Goal: Task Accomplishment & Management: Use online tool/utility

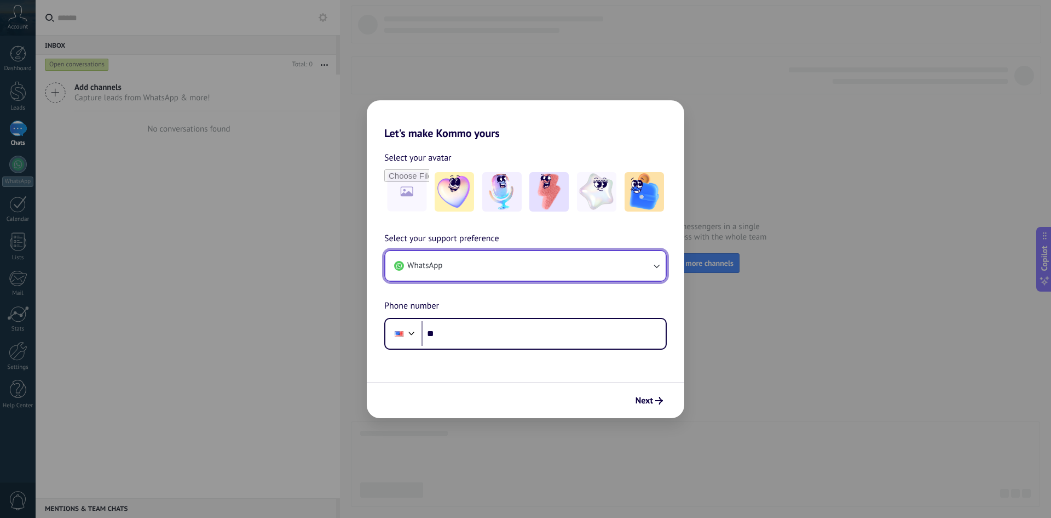
click at [654, 263] on icon "button" at bounding box center [656, 265] width 11 height 11
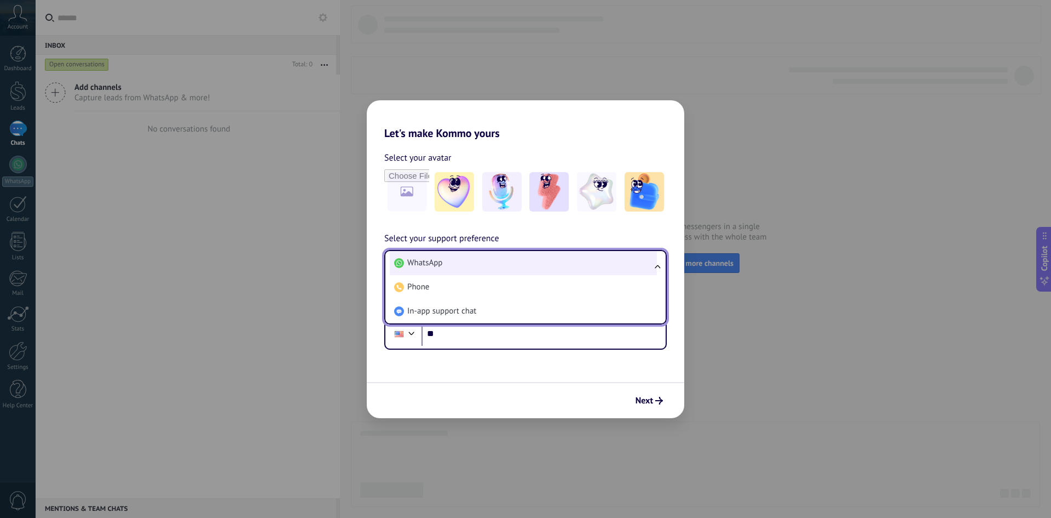
click at [469, 263] on li "WhatsApp" at bounding box center [523, 263] width 267 height 24
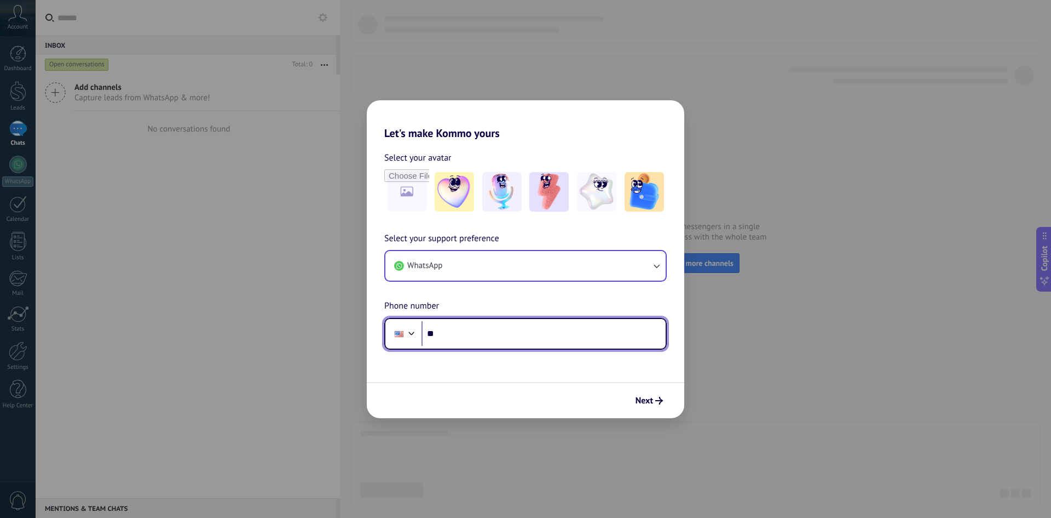
click at [449, 338] on input "**" at bounding box center [544, 333] width 244 height 25
click at [508, 335] on input "********" at bounding box center [544, 333] width 244 height 25
type input "**********"
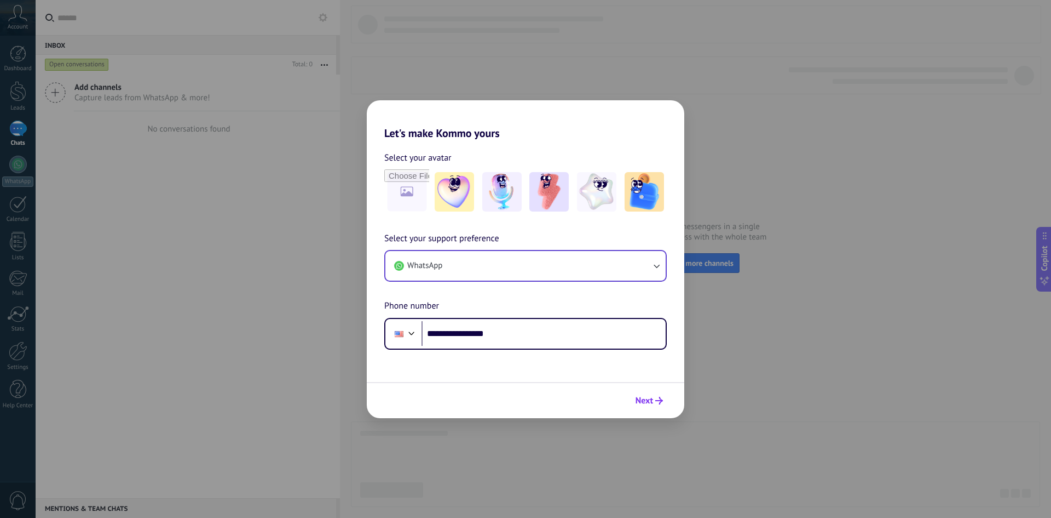
click at [646, 399] on span "Next" at bounding box center [645, 400] width 18 height 8
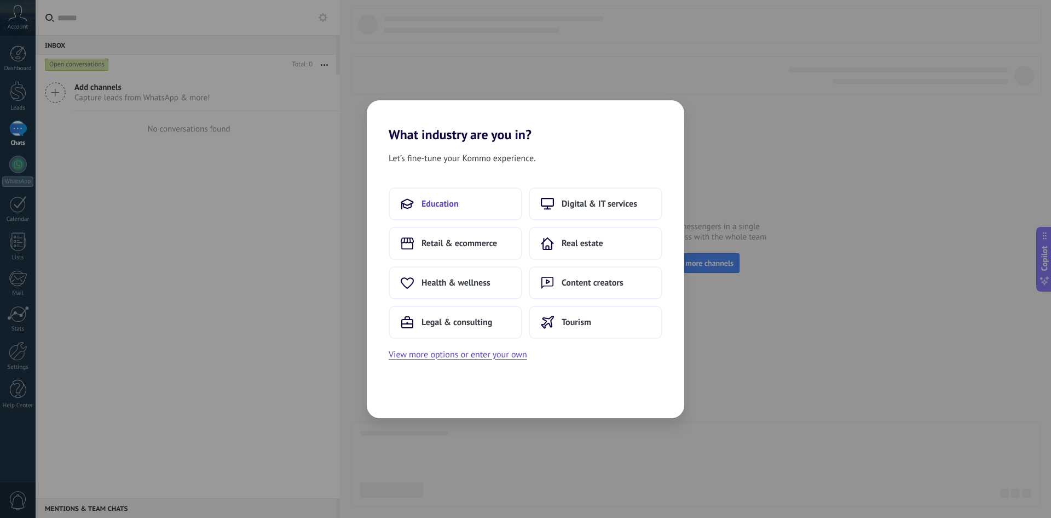
click at [433, 205] on span "Education" at bounding box center [440, 203] width 37 height 11
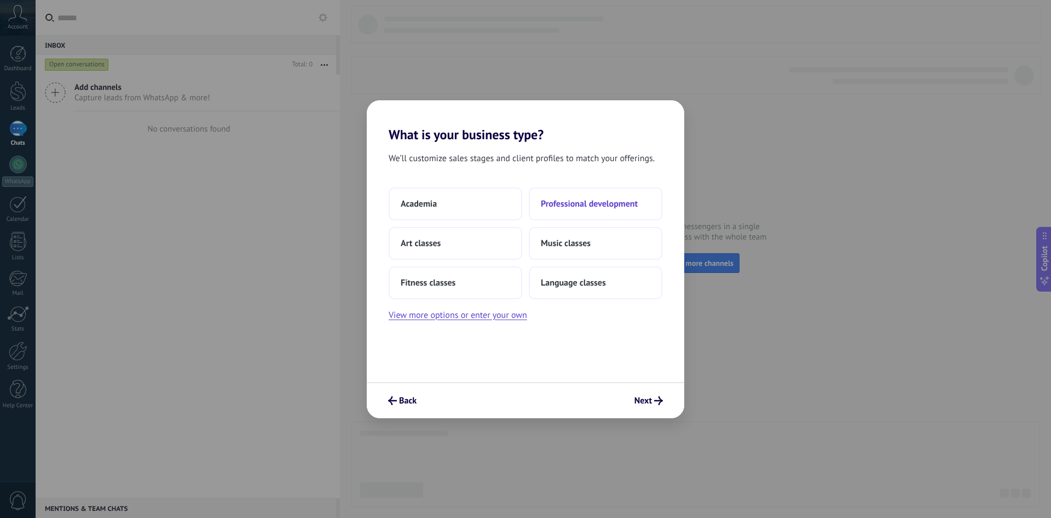
click at [571, 203] on span "Professional development" at bounding box center [589, 203] width 97 height 11
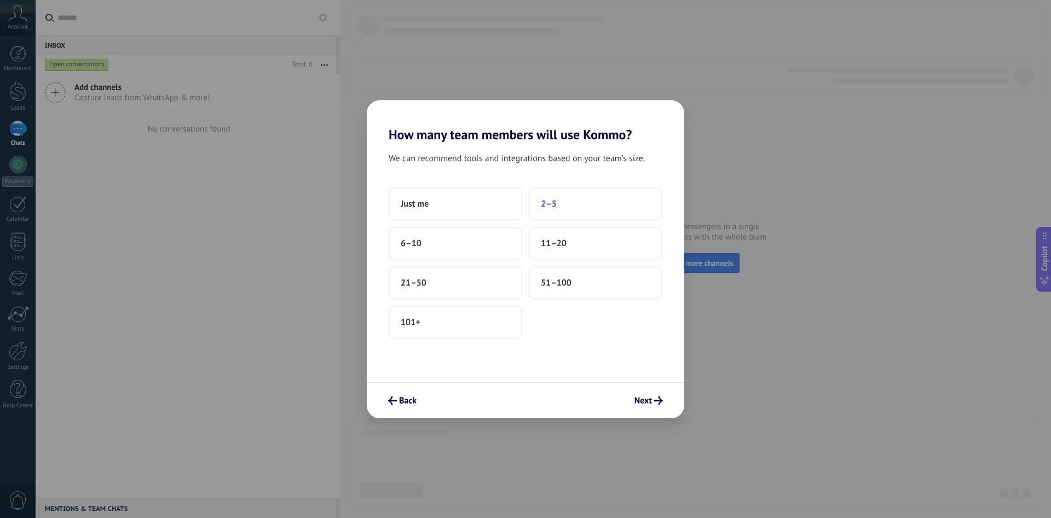
click at [547, 204] on span "2–5" at bounding box center [549, 203] width 16 height 11
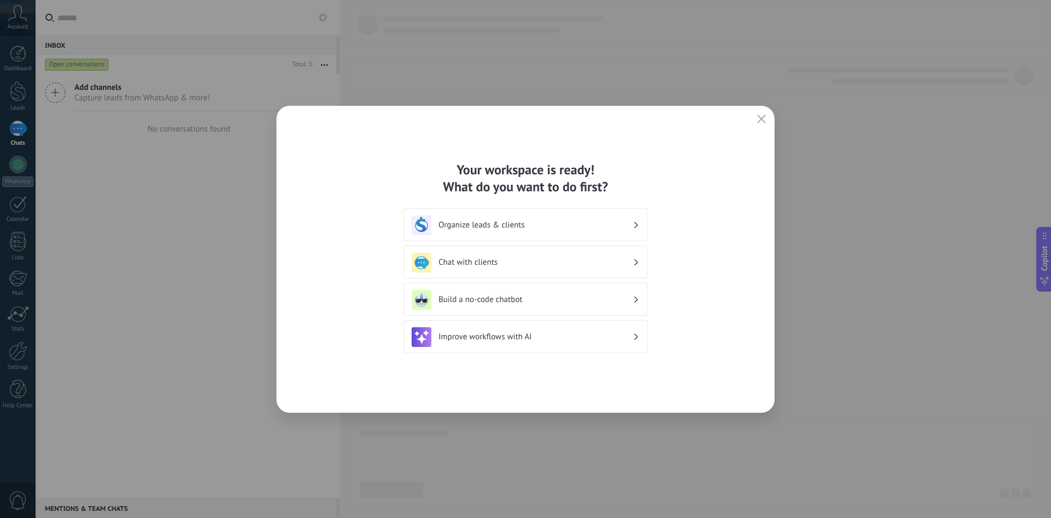
click at [506, 221] on h3 "Organize leads & clients" at bounding box center [536, 225] width 194 height 10
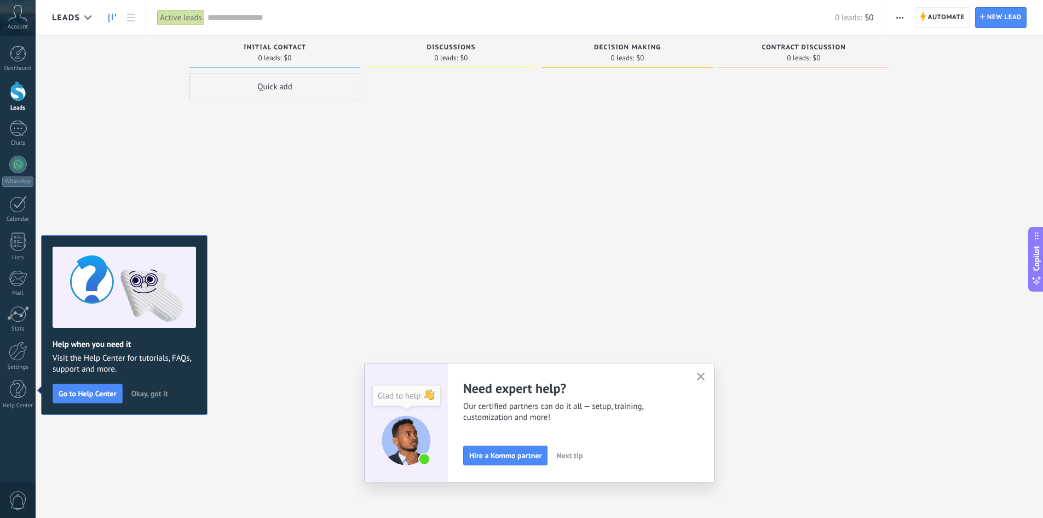
click at [705, 377] on icon "button" at bounding box center [701, 376] width 8 height 8
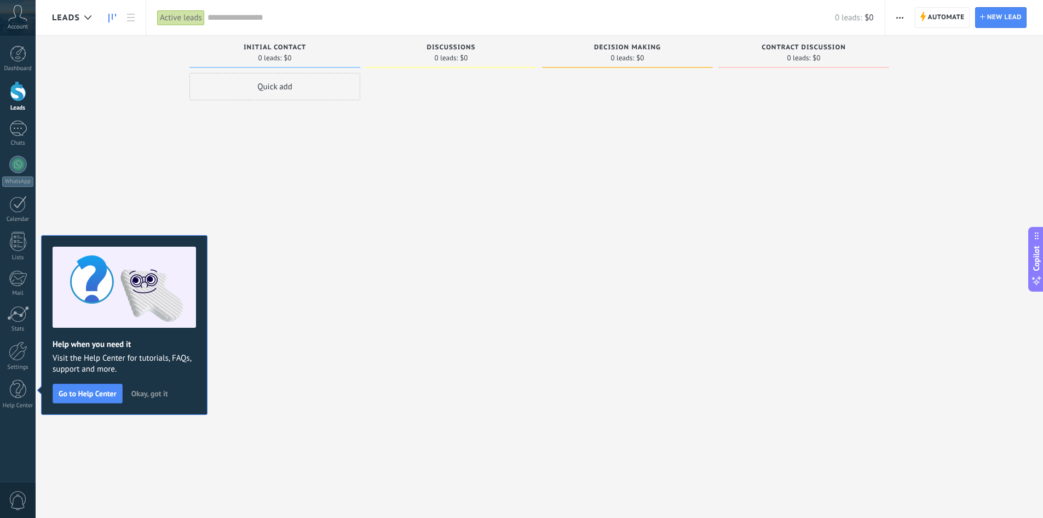
click at [254, 373] on div "Quick add" at bounding box center [274, 260] width 171 height 375
click at [14, 91] on div at bounding box center [18, 91] width 16 height 20
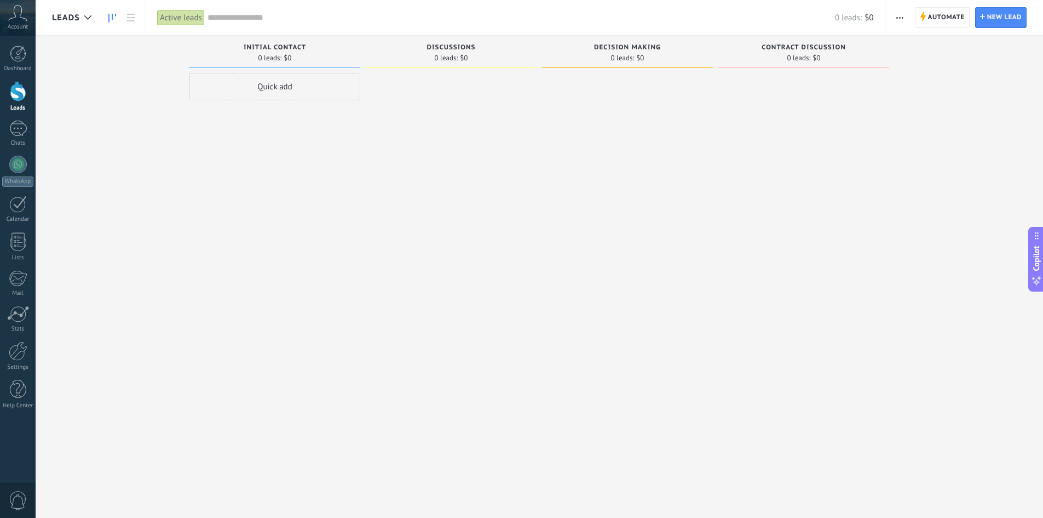
click at [252, 85] on div "Quick add" at bounding box center [274, 86] width 171 height 27
click at [14, 134] on div at bounding box center [18, 128] width 18 height 16
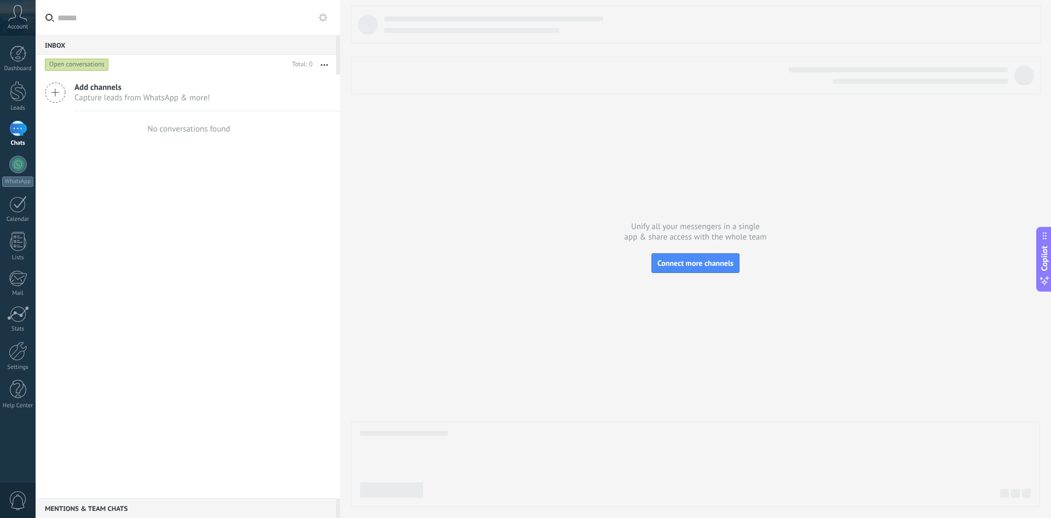
click at [56, 88] on icon at bounding box center [55, 92] width 21 height 21
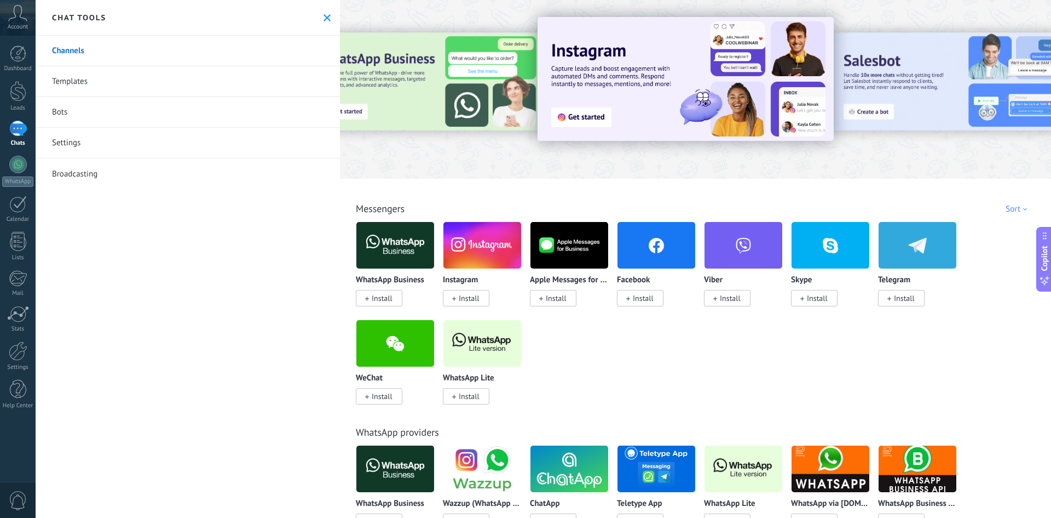
click at [403, 249] on img at bounding box center [396, 245] width 78 height 53
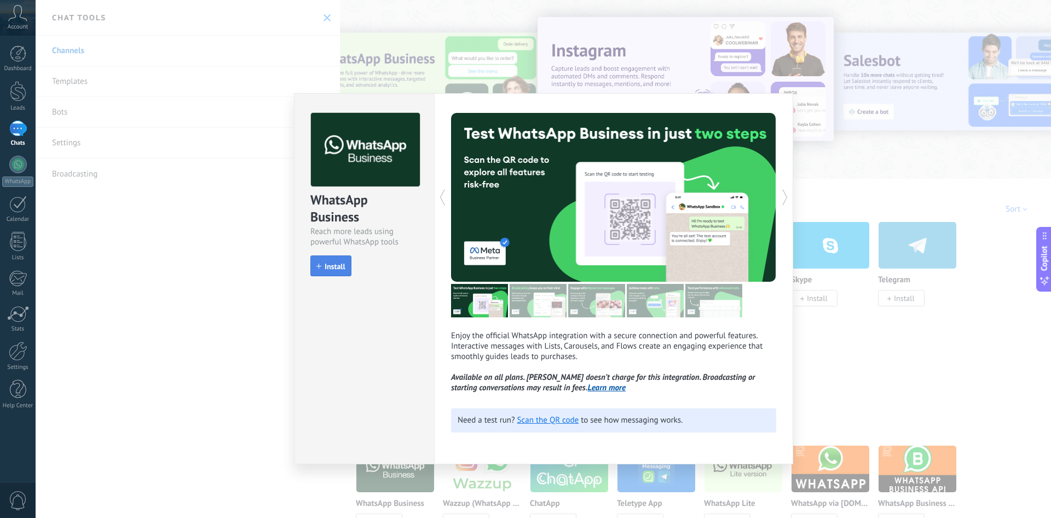
click at [338, 267] on span "Install" at bounding box center [335, 266] width 21 height 8
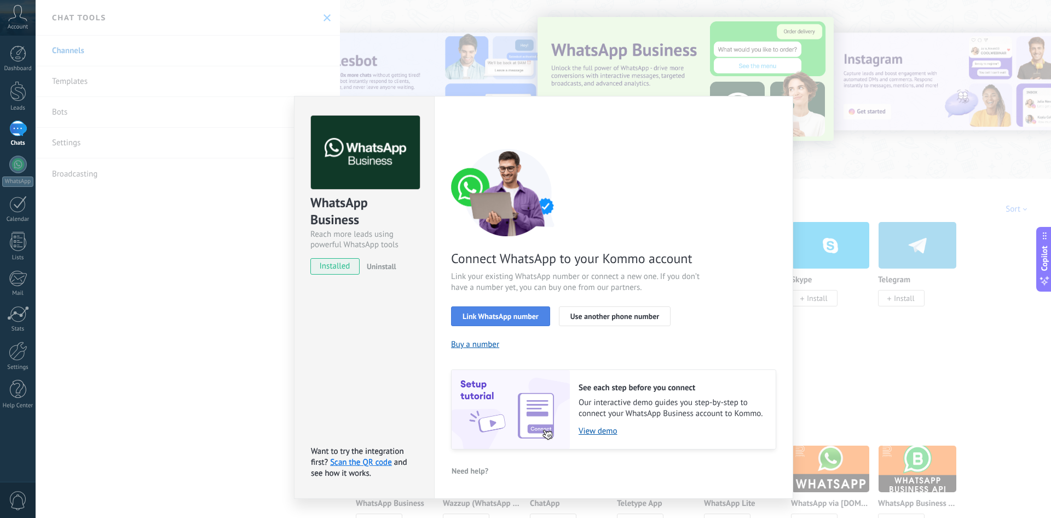
click at [501, 318] on span "Link WhatsApp number" at bounding box center [501, 316] width 76 height 8
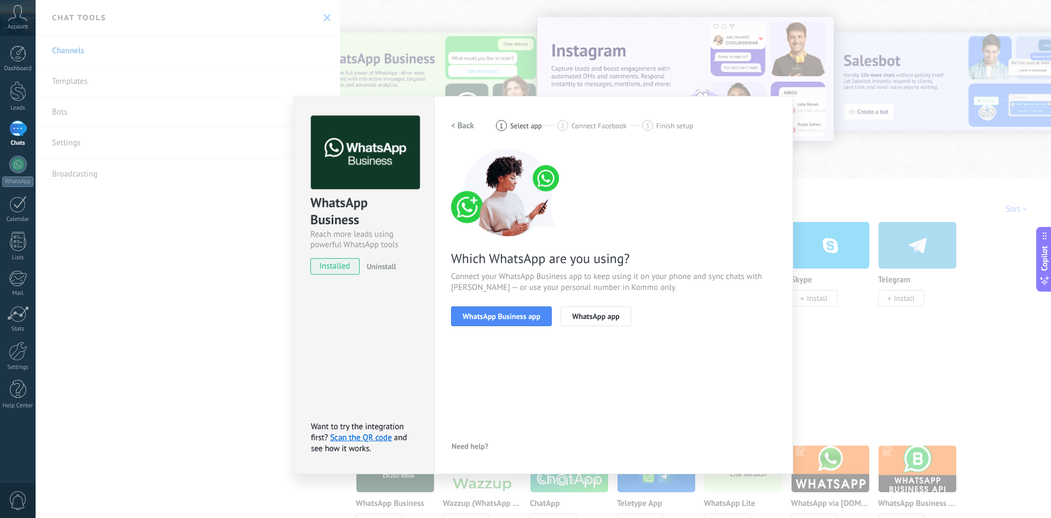
click at [501, 318] on span "WhatsApp Business app" at bounding box center [502, 316] width 78 height 8
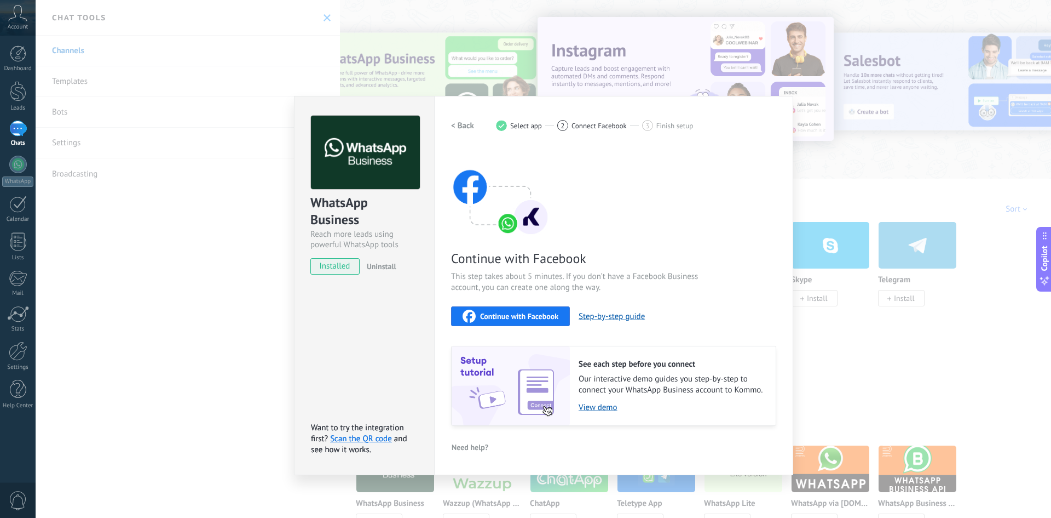
click at [501, 318] on span "Continue with Facebook" at bounding box center [519, 316] width 78 height 8
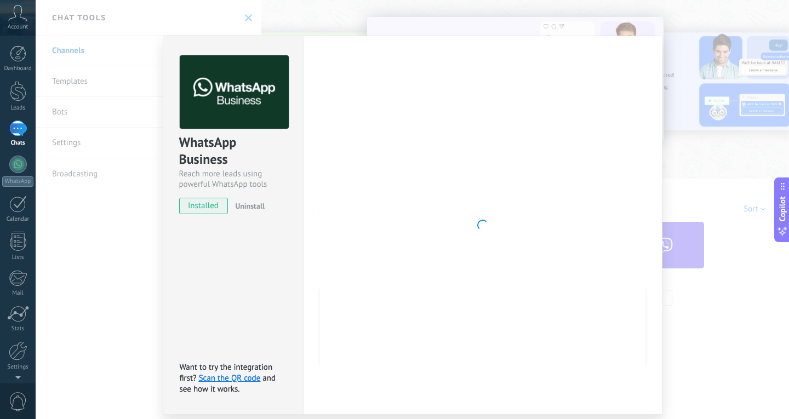
drag, startPoint x: 209, startPoint y: 204, endPoint x: 213, endPoint y: 215, distance: 11.1
click at [209, 204] on span "installed" at bounding box center [204, 206] width 48 height 16
click at [252, 108] on img at bounding box center [234, 92] width 109 height 74
click at [260, 94] on img at bounding box center [234, 92] width 109 height 74
click at [93, 313] on div "WhatsApp Business Reach more leads using powerful WhatsApp tools installed Unin…" at bounding box center [412, 209] width 753 height 419
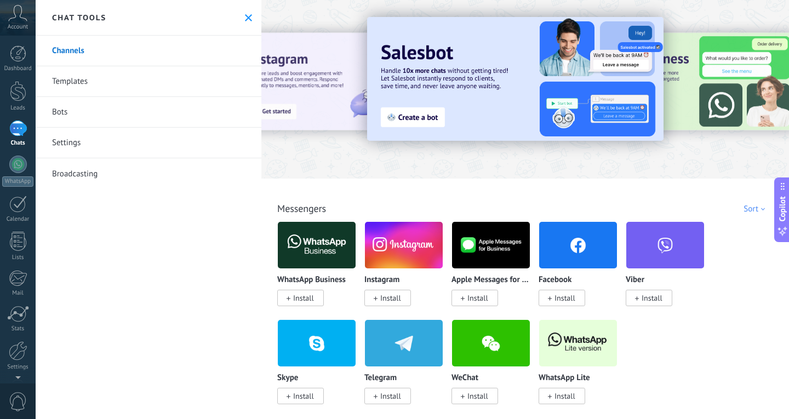
click at [21, 19] on icon at bounding box center [17, 13] width 19 height 16
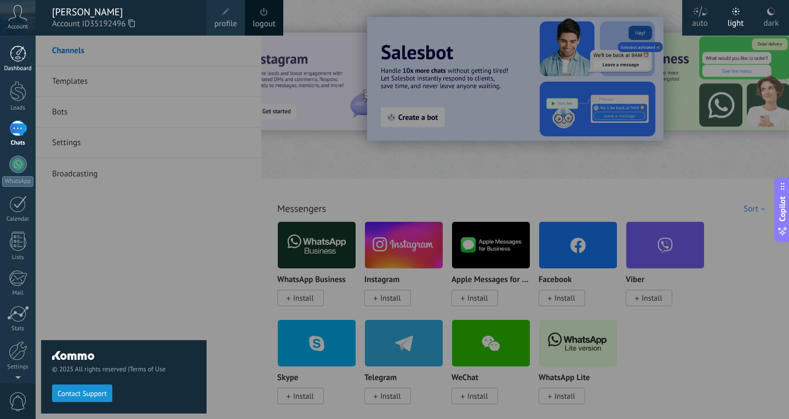
click at [17, 58] on div at bounding box center [18, 53] width 16 height 16
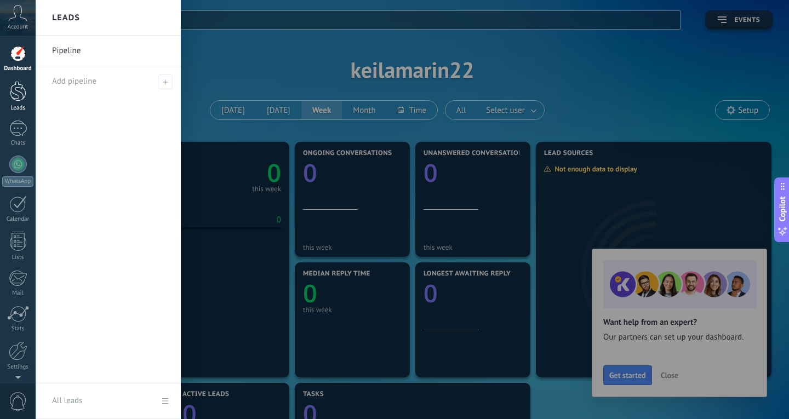
click at [14, 95] on div at bounding box center [18, 91] width 16 height 20
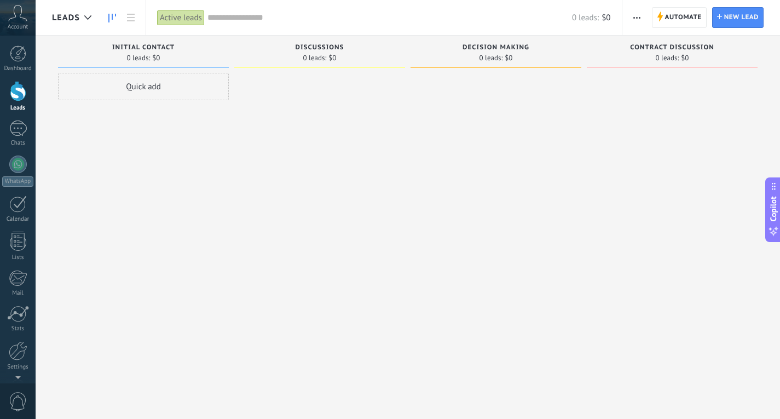
click at [15, 96] on div at bounding box center [18, 91] width 16 height 20
click at [11, 129] on div at bounding box center [18, 128] width 18 height 16
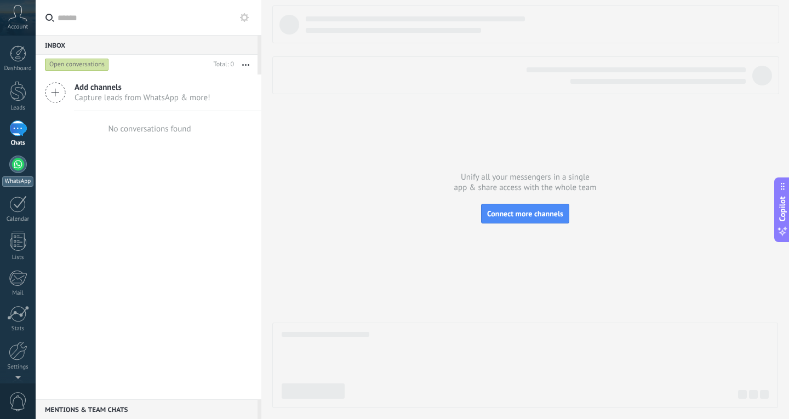
click at [13, 166] on div at bounding box center [18, 165] width 18 height 18
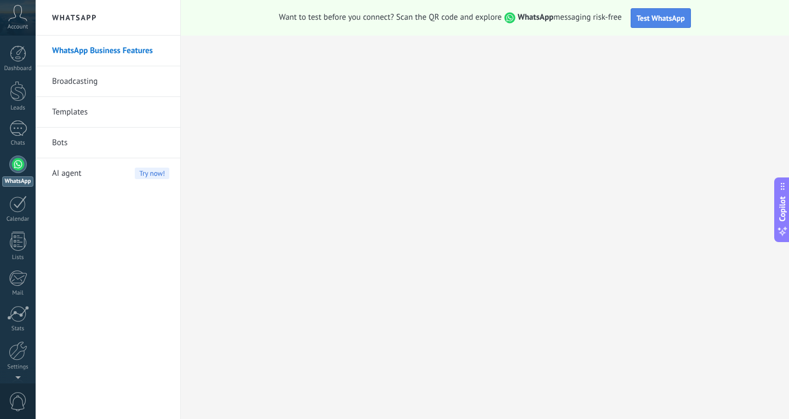
click at [653, 14] on span "Test WhatsApp" at bounding box center [660, 18] width 48 height 10
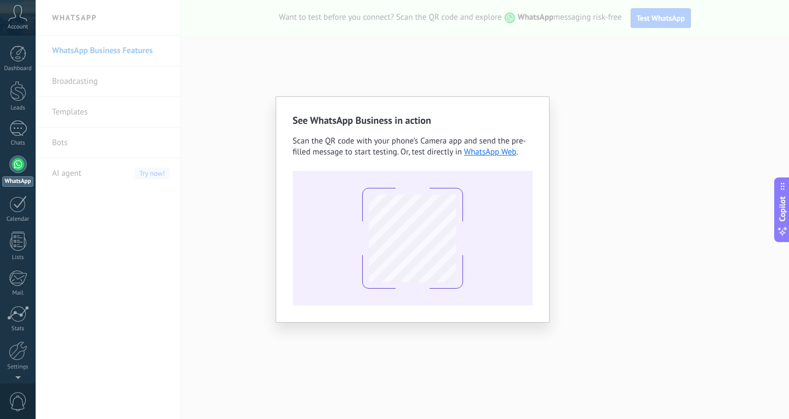
drag, startPoint x: 629, startPoint y: 321, endPoint x: 625, endPoint y: 314, distance: 8.4
click at [629, 319] on div "See WhatsApp Business in action Scan the QR code with your phone’s Camera app a…" at bounding box center [412, 209] width 753 height 419
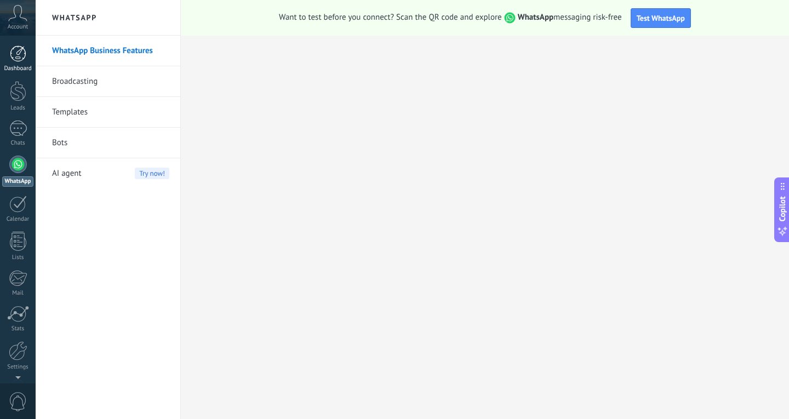
click at [14, 56] on div at bounding box center [18, 53] width 16 height 16
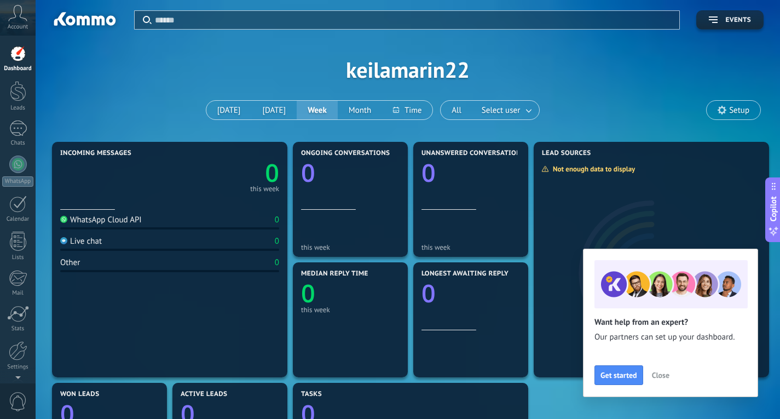
click at [17, 27] on span "Account" at bounding box center [18, 27] width 20 height 7
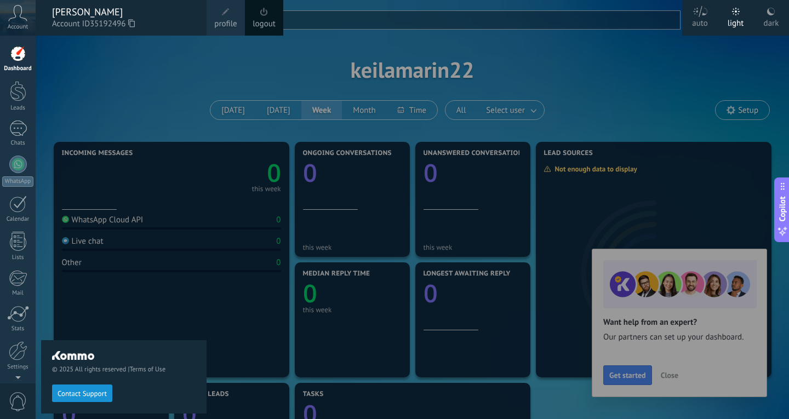
click at [599, 101] on div at bounding box center [430, 209] width 789 height 419
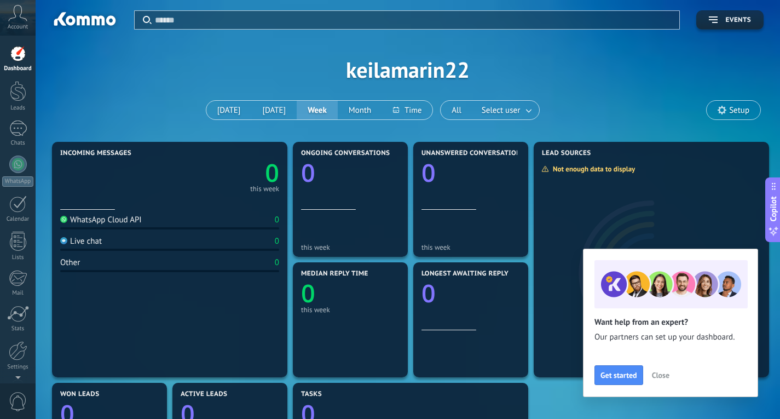
click at [663, 377] on span "Close" at bounding box center [661, 375] width 18 height 8
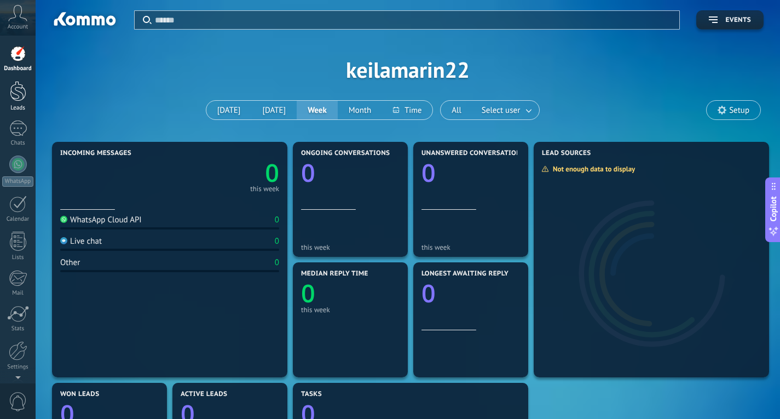
click at [14, 93] on div at bounding box center [18, 91] width 16 height 20
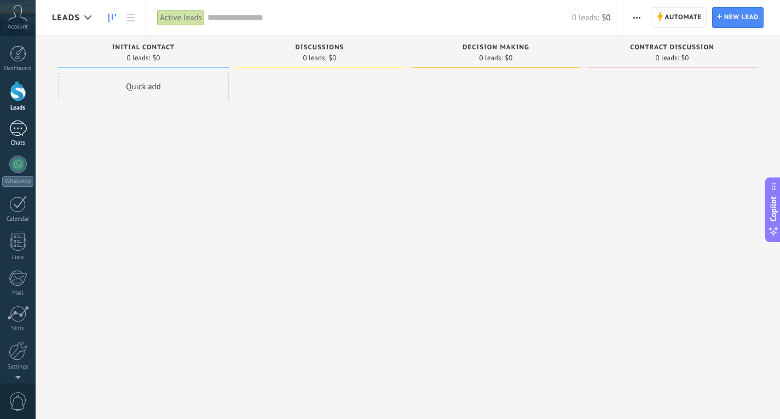
click at [19, 131] on div at bounding box center [18, 128] width 18 height 16
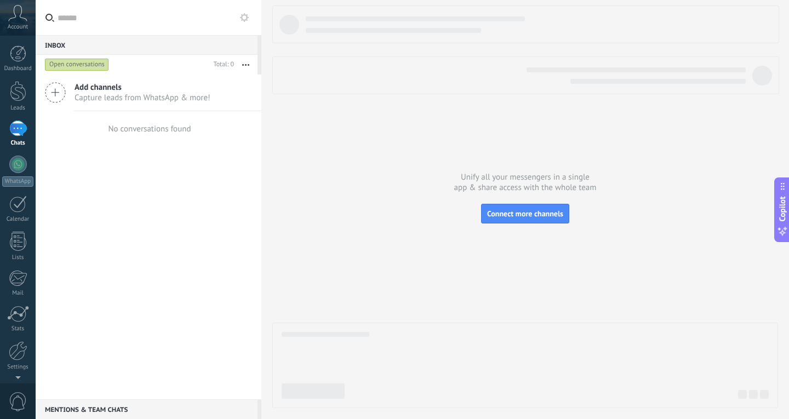
click at [56, 89] on icon at bounding box center [55, 92] width 21 height 21
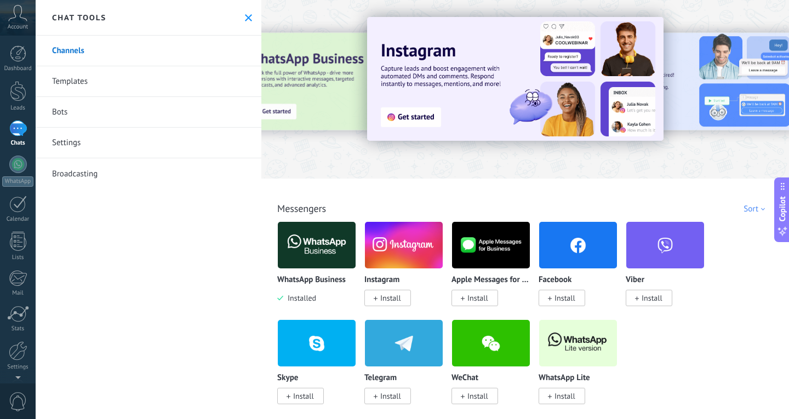
click at [245, 17] on use at bounding box center [248, 17] width 7 height 7
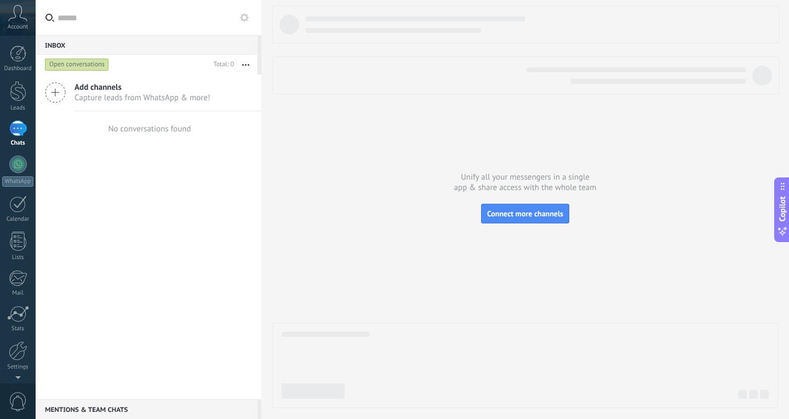
click at [57, 89] on icon at bounding box center [55, 92] width 21 height 21
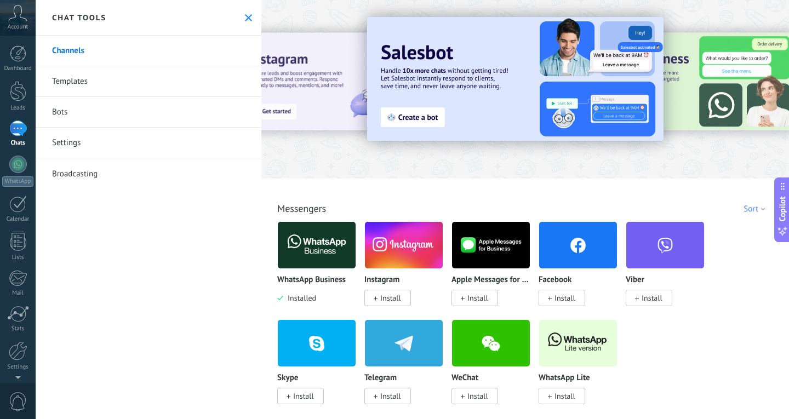
click at [315, 254] on img at bounding box center [317, 245] width 78 height 53
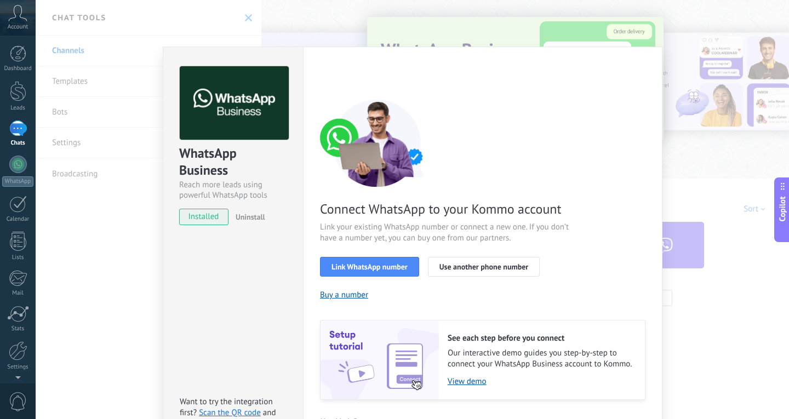
scroll to position [29, 0]
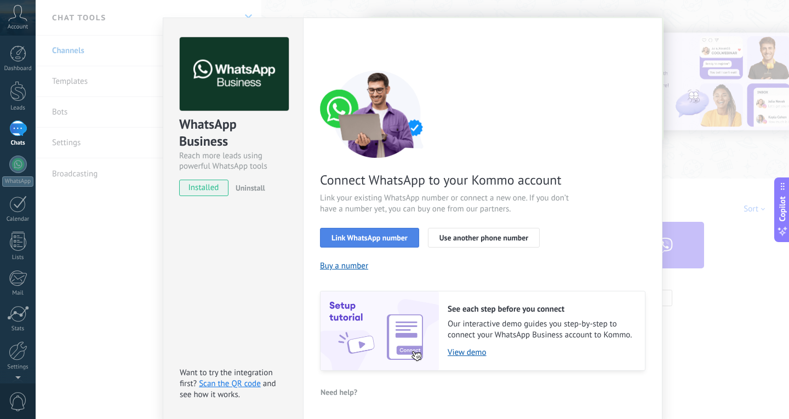
click at [353, 235] on span "Link WhatsApp number" at bounding box center [369, 238] width 76 height 8
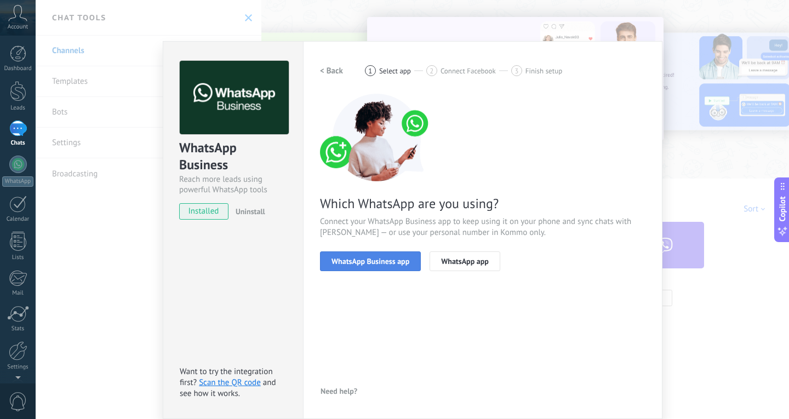
click at [370, 257] on span "WhatsApp Business app" at bounding box center [370, 261] width 78 height 8
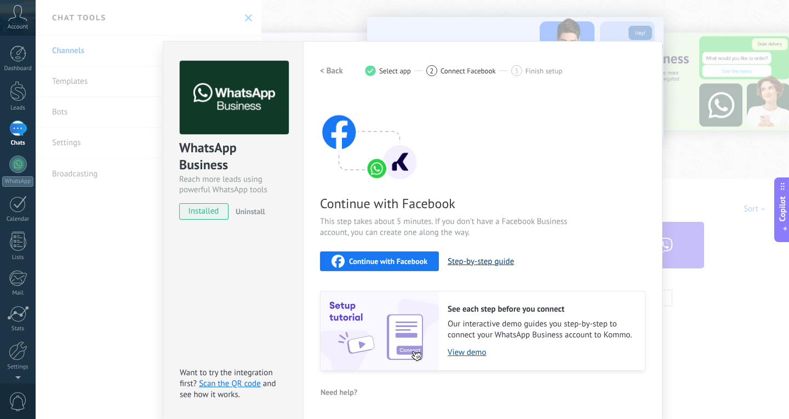
click at [455, 261] on button "Step-by-step guide" at bounding box center [480, 261] width 66 height 10
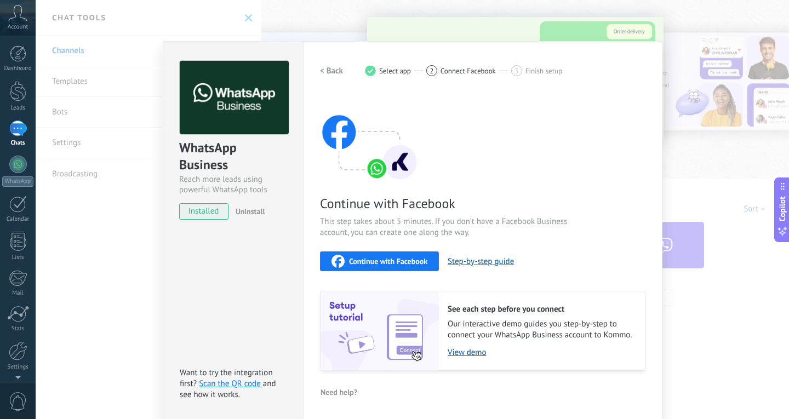
click at [393, 263] on span "Continue with Facebook" at bounding box center [388, 261] width 78 height 8
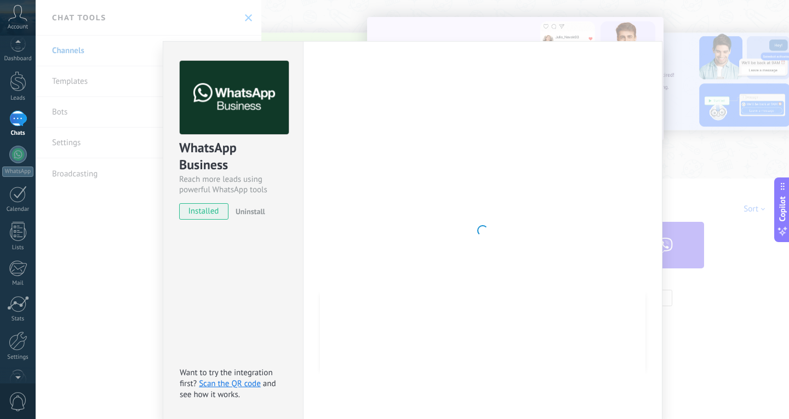
scroll to position [0, 0]
